Goal: Task Accomplishment & Management: Complete application form

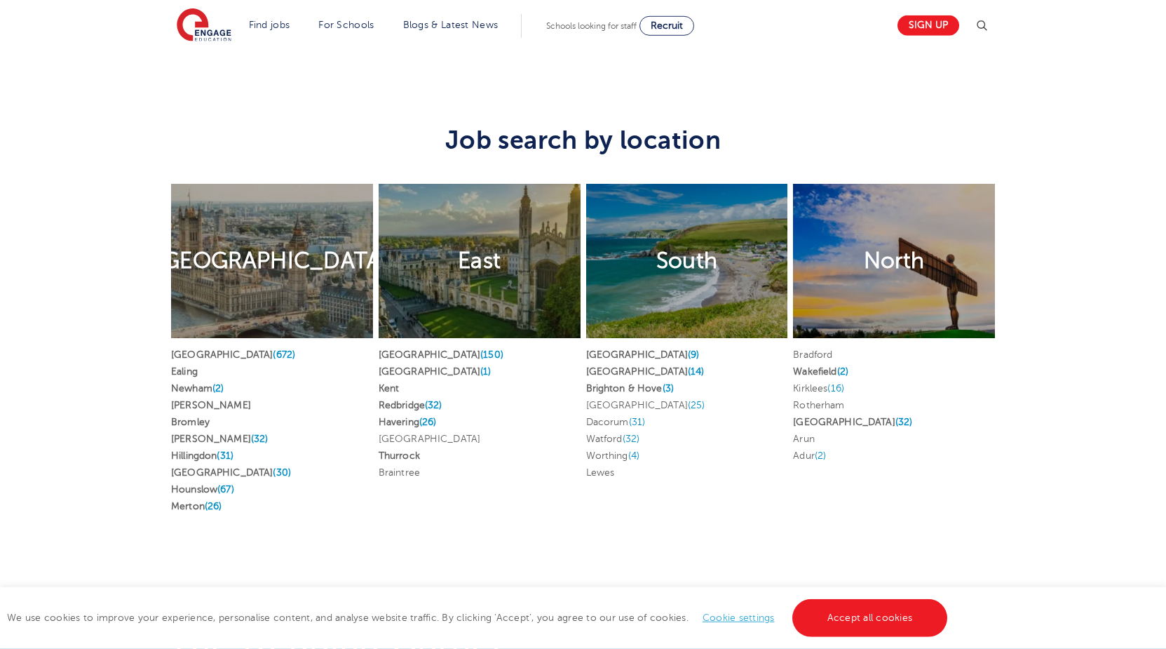
scroll to position [2575, 0]
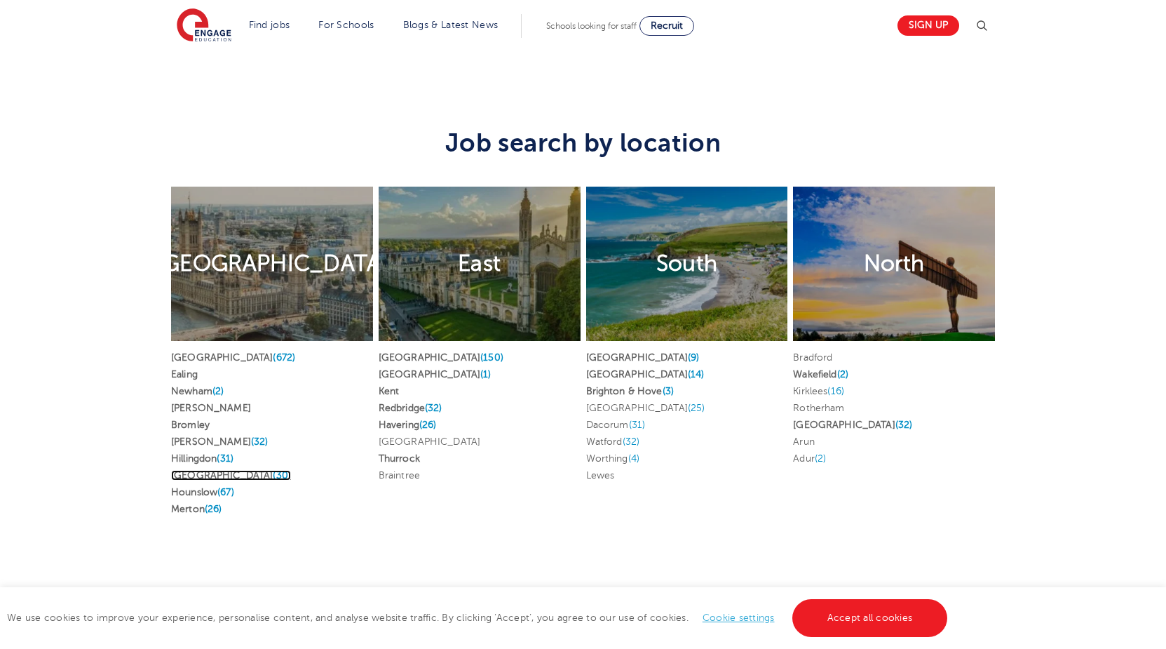
click at [232, 470] on link "Waltham Forest (30)" at bounding box center [231, 475] width 120 height 11
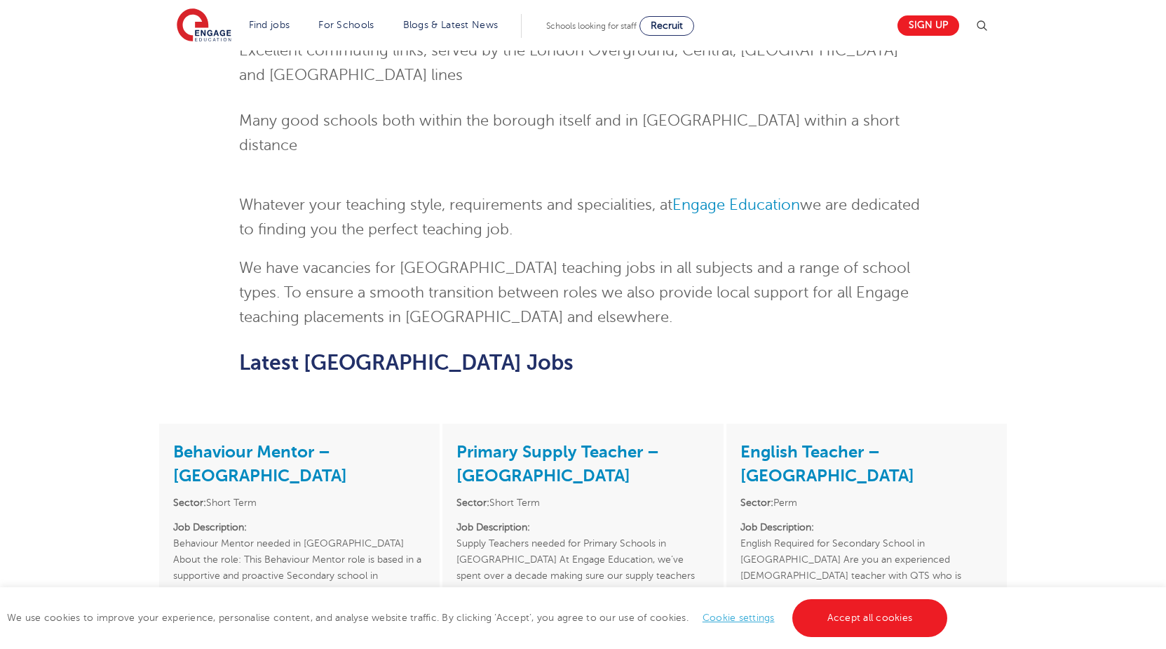
scroll to position [1502, 0]
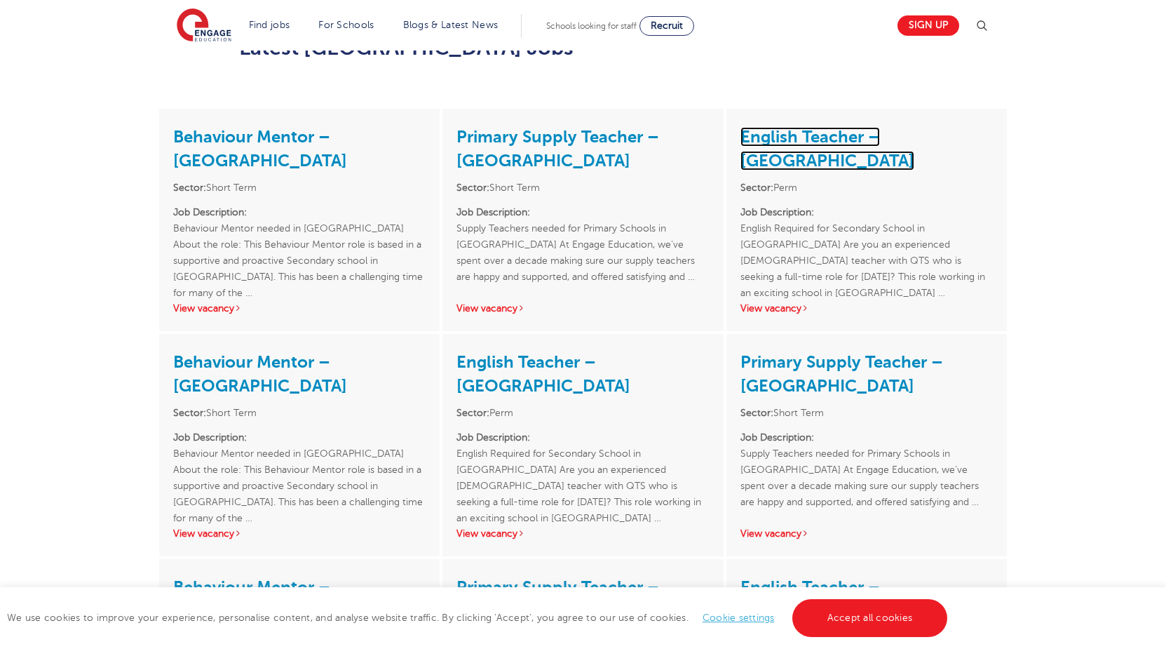
click at [779, 127] on link "English Teacher – [GEOGRAPHIC_DATA]" at bounding box center [827, 148] width 174 height 43
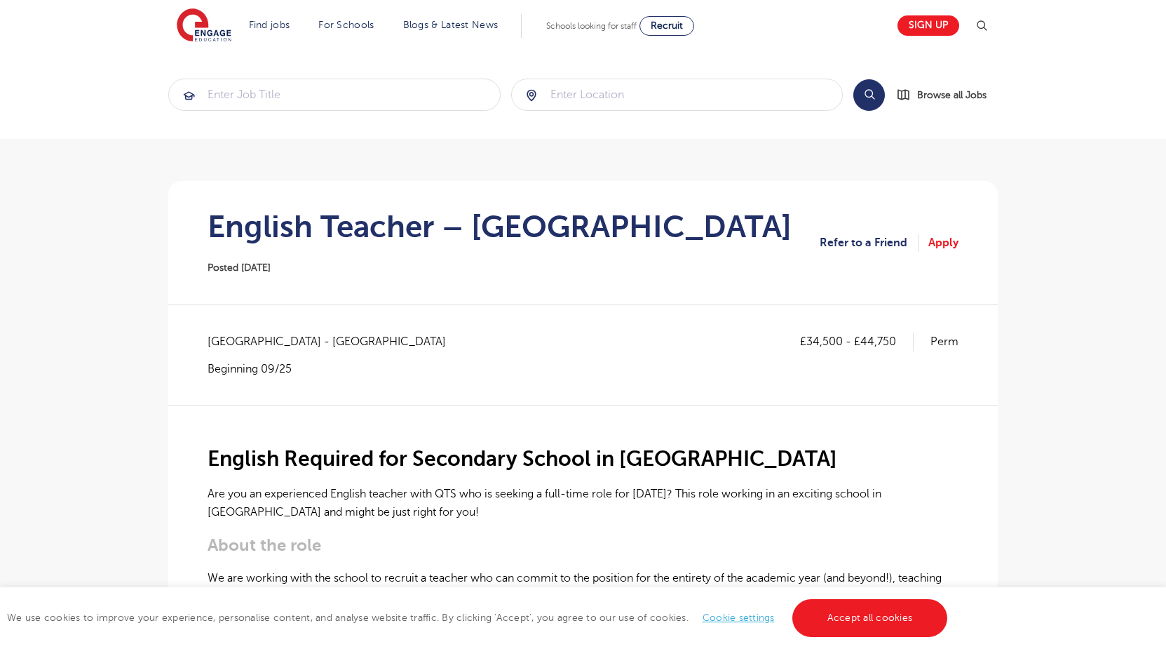
scroll to position [215, 0]
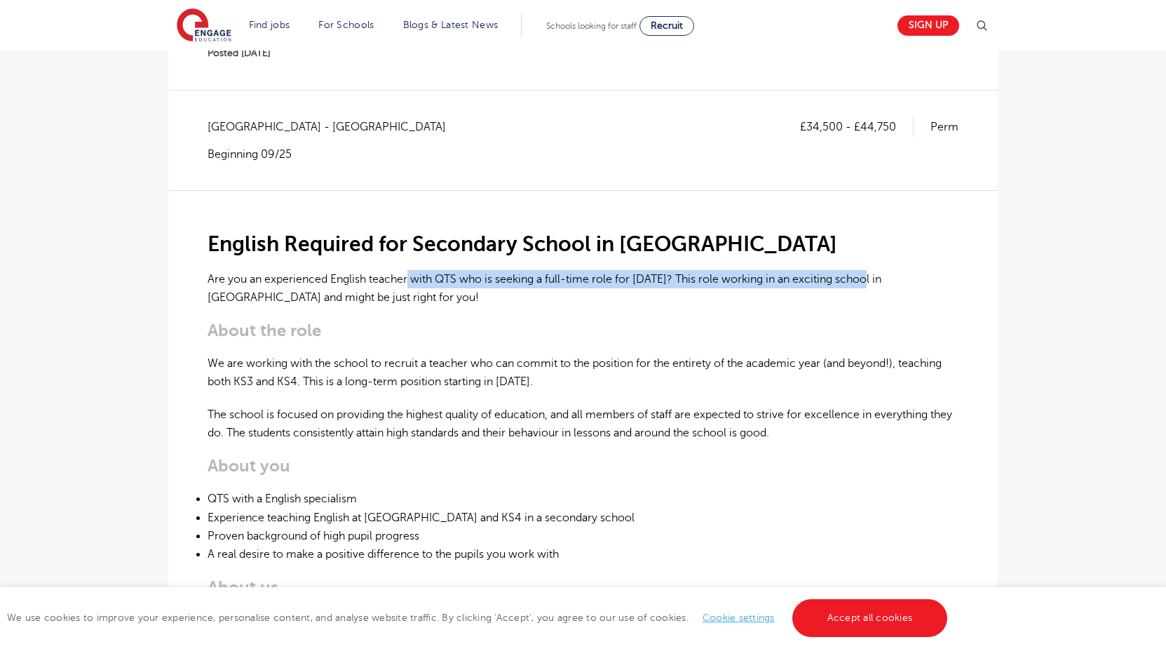
drag, startPoint x: 409, startPoint y: 280, endPoint x: 877, endPoint y: 276, distance: 467.7
click at [877, 276] on p "Are you an experienced English teacher with QTS who is seeking a full-time role…" at bounding box center [583, 288] width 751 height 37
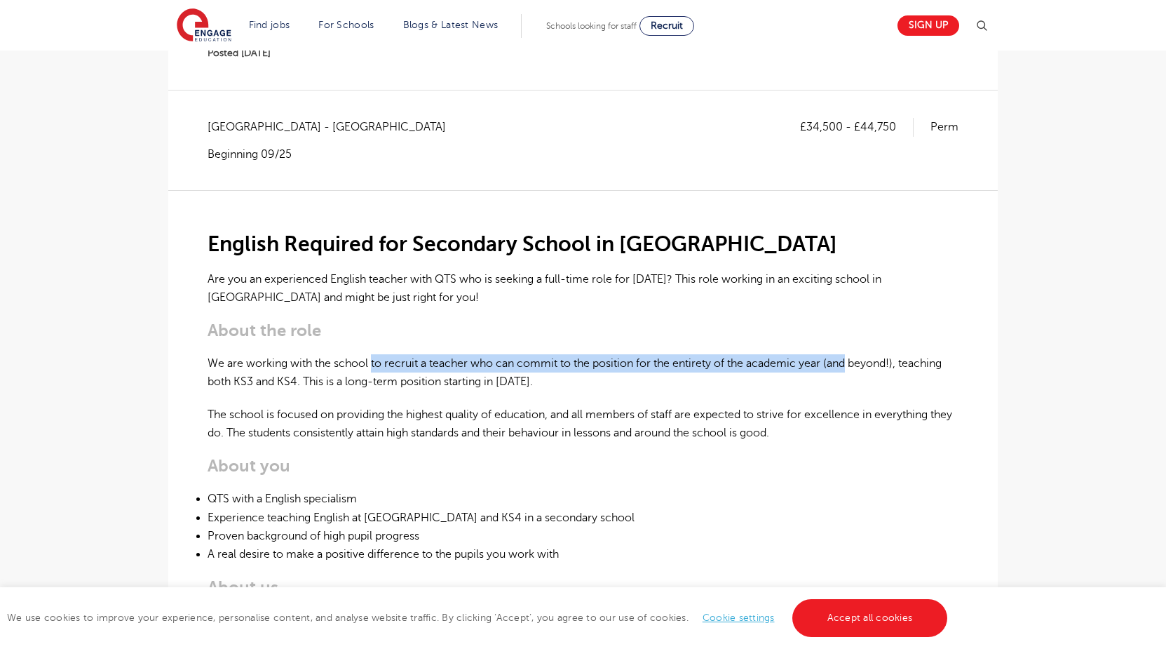
drag, startPoint x: 393, startPoint y: 363, endPoint x: 853, endPoint y: 369, distance: 459.3
click at [853, 369] on p "We are working with the school to recruit a teacher who can commit to the posit…" at bounding box center [583, 372] width 751 height 37
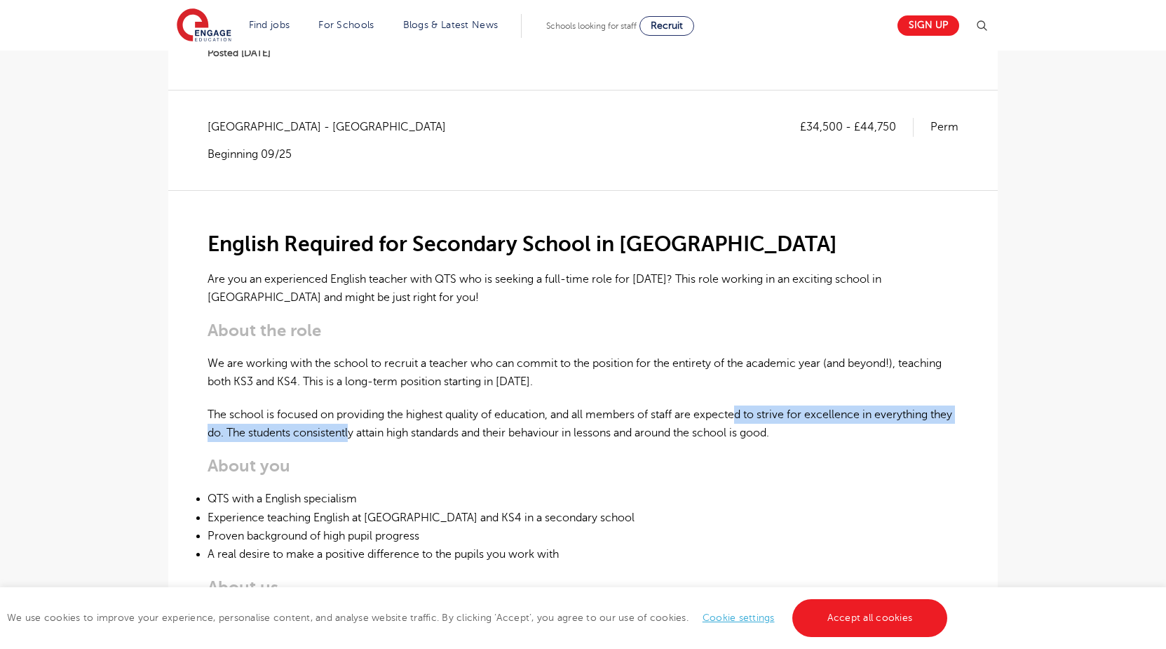
drag, startPoint x: 379, startPoint y: 424, endPoint x: 740, endPoint y: 423, distance: 361.8
click at [740, 423] on p "The school is focused on providing the highest quality of education, and all me…" at bounding box center [583, 423] width 751 height 37
click at [736, 420] on p "The school is focused on providing the highest quality of education, and all me…" at bounding box center [583, 423] width 751 height 37
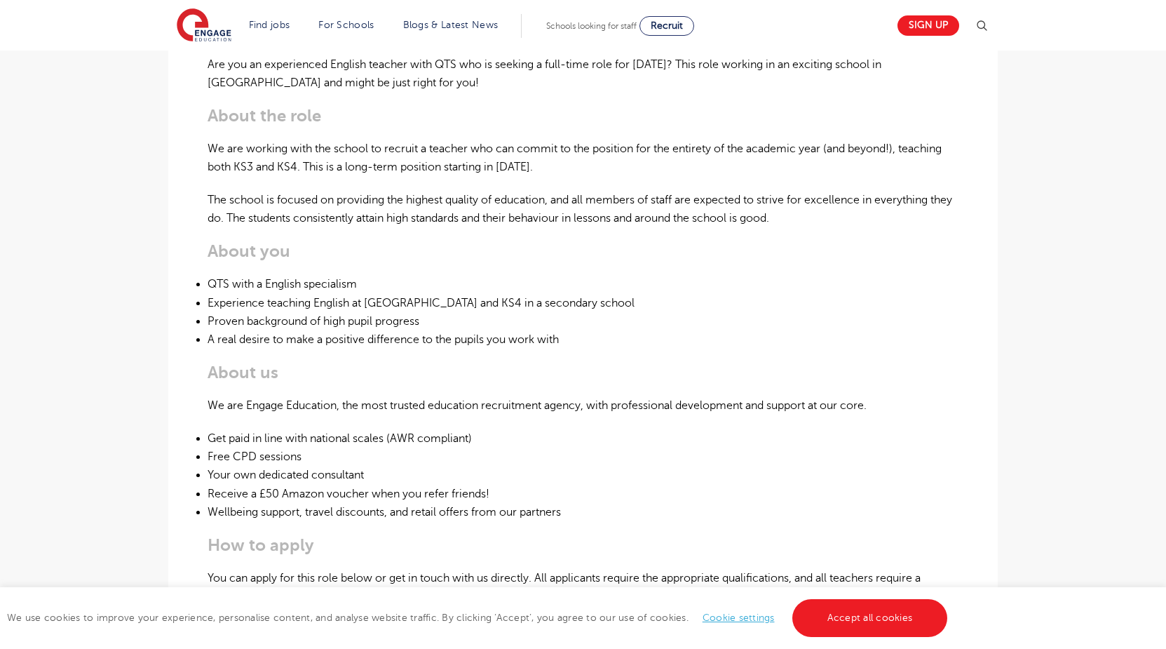
scroll to position [0, 0]
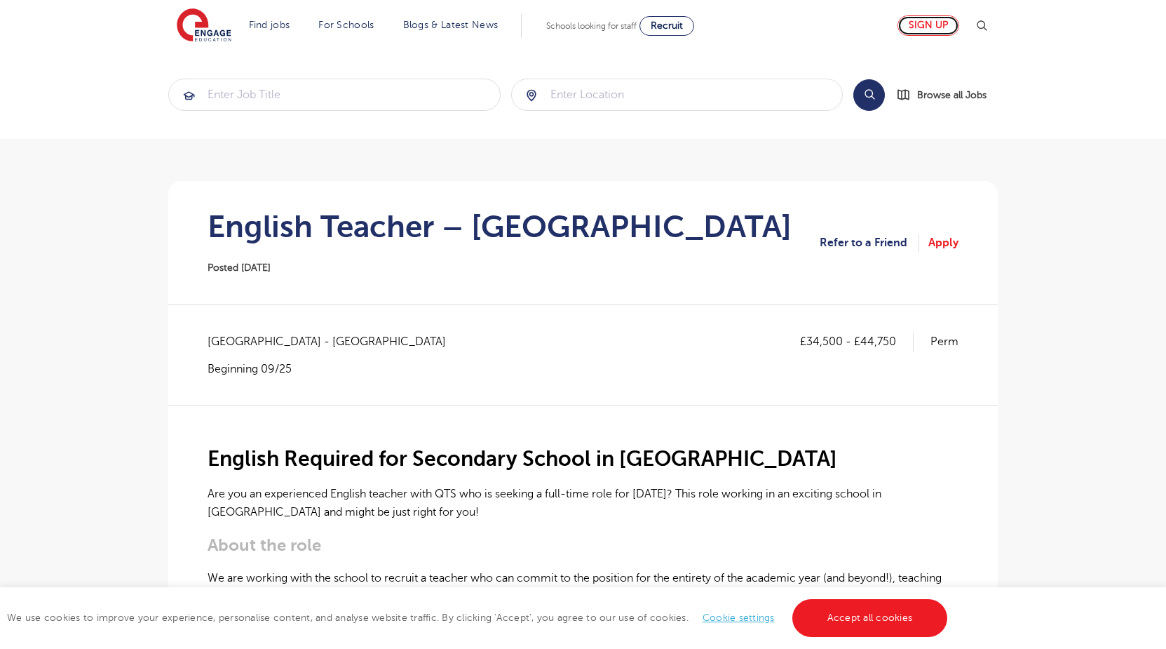
click at [935, 19] on link "Sign up" at bounding box center [929, 25] width 62 height 20
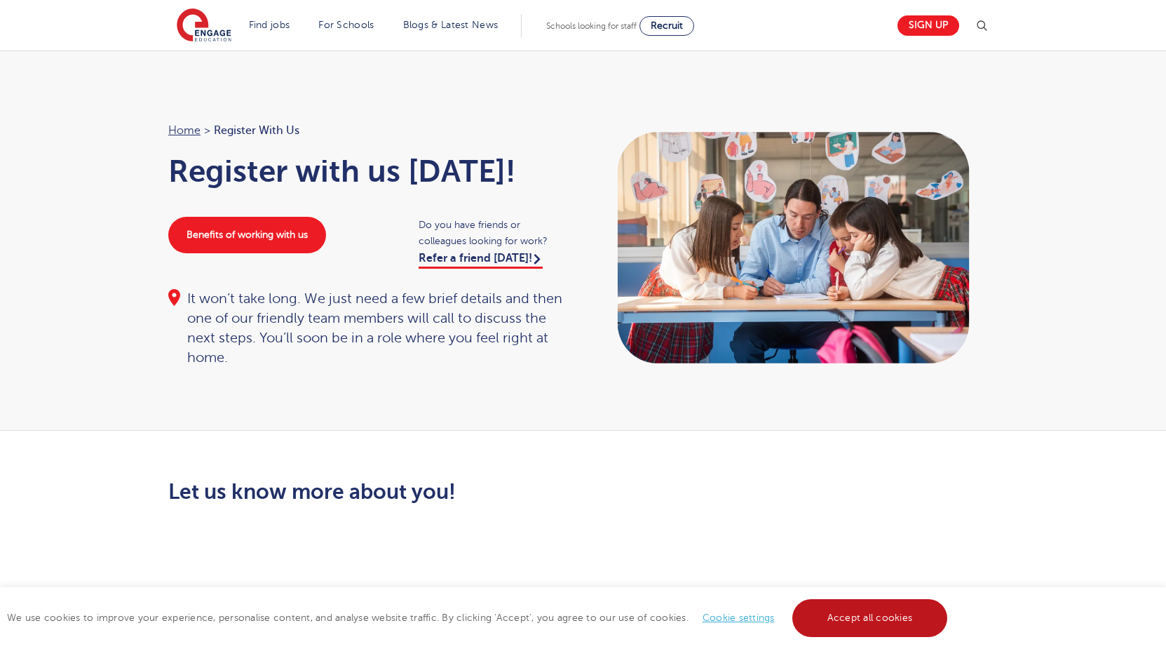
click at [922, 621] on link "Accept all cookies" at bounding box center [870, 618] width 156 height 38
